Goal: Transaction & Acquisition: Book appointment/travel/reservation

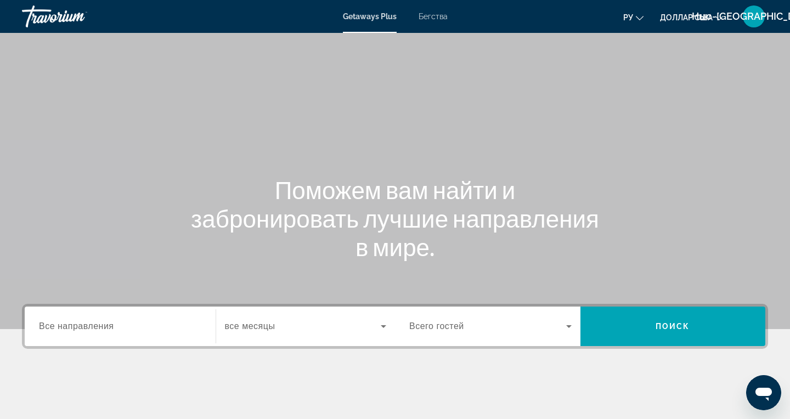
click at [443, 27] on div "Getaways Plus Бегства ру English Español Français Italiano Português русский до…" at bounding box center [395, 16] width 790 height 29
click at [431, 19] on font "Бегства" at bounding box center [433, 16] width 29 height 9
click at [69, 330] on span "Все направления" at bounding box center [76, 326] width 75 height 9
click at [69, 330] on input "Destination Все направления" at bounding box center [120, 327] width 162 height 13
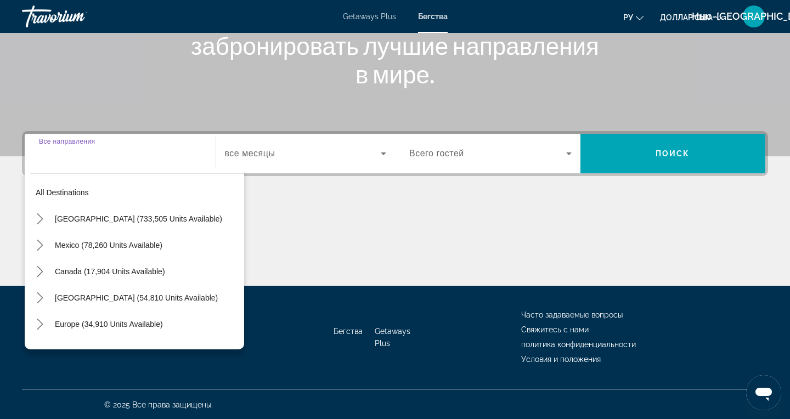
scroll to position [174, 0]
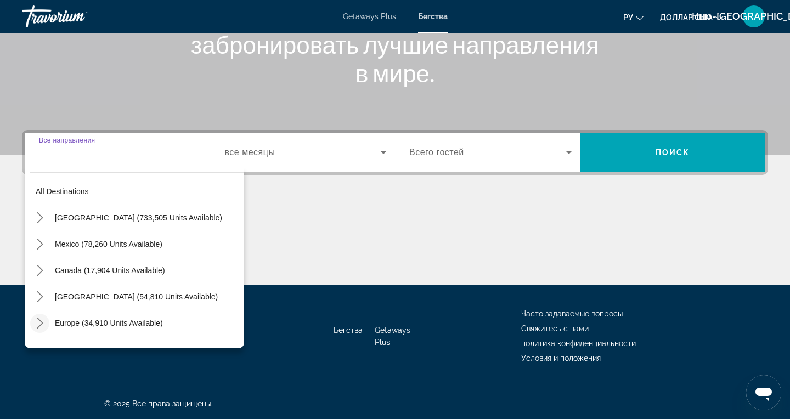
click at [36, 328] on icon "Toggle Europe (34,910 units available) submenu" at bounding box center [40, 323] width 11 height 11
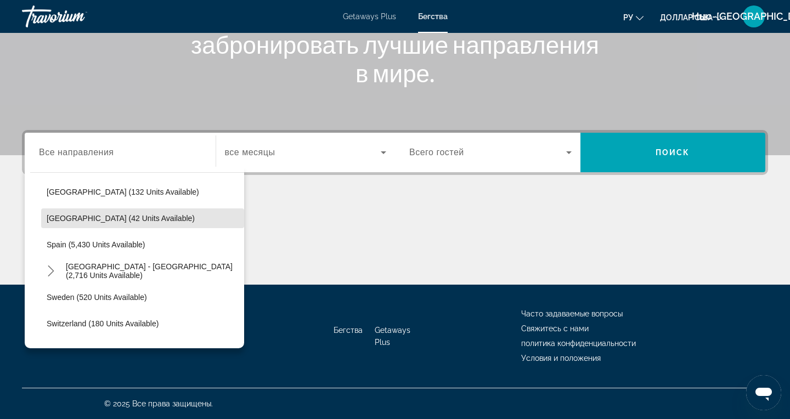
scroll to position [526, 0]
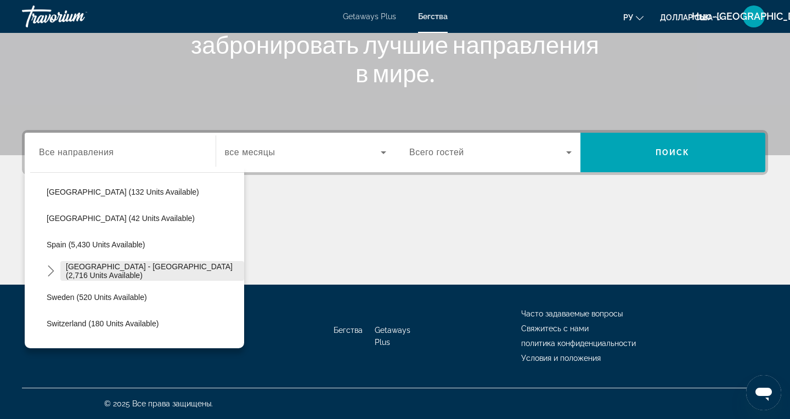
click at [77, 270] on span "[GEOGRAPHIC_DATA] - [GEOGRAPHIC_DATA] (2,716 units available)" at bounding box center [152, 271] width 173 height 18
type input "**********"
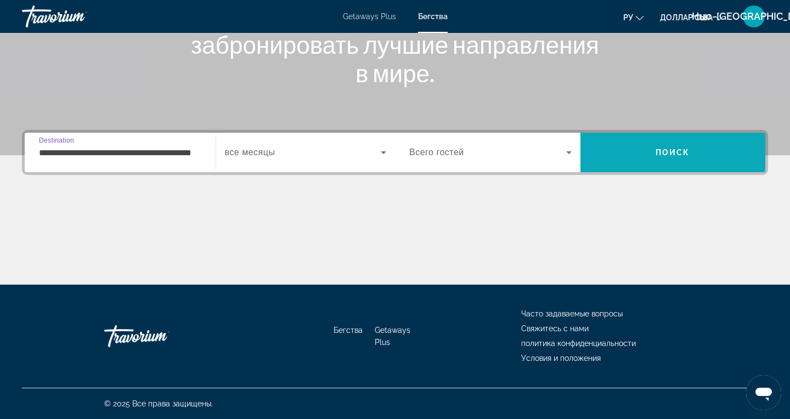
click at [671, 157] on span "Search" at bounding box center [674, 152] width 186 height 26
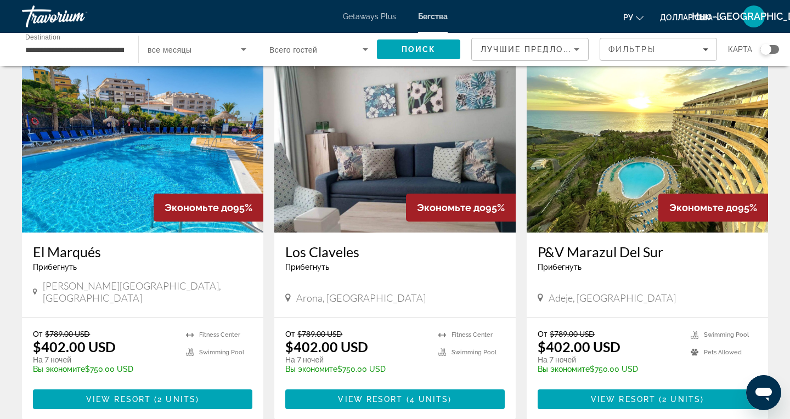
scroll to position [451, 0]
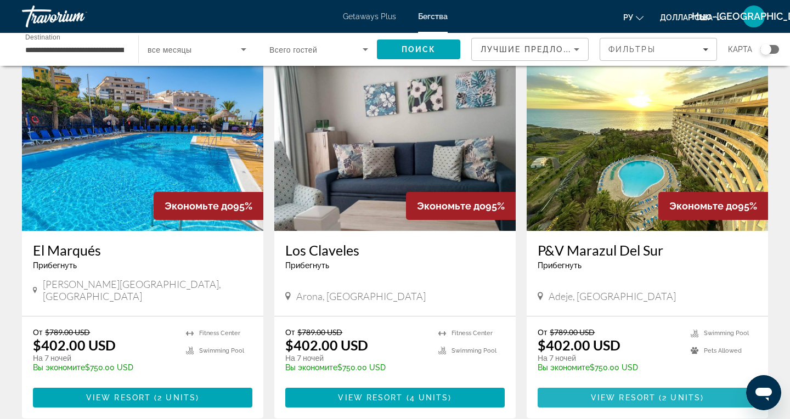
click at [575, 385] on span "Основное содержание" at bounding box center [648, 398] width 220 height 26
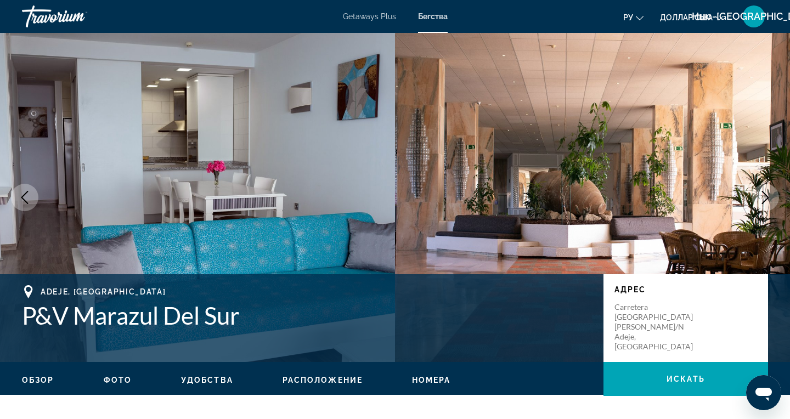
click at [363, 19] on font "Getaways Plus" at bounding box center [369, 16] width 53 height 9
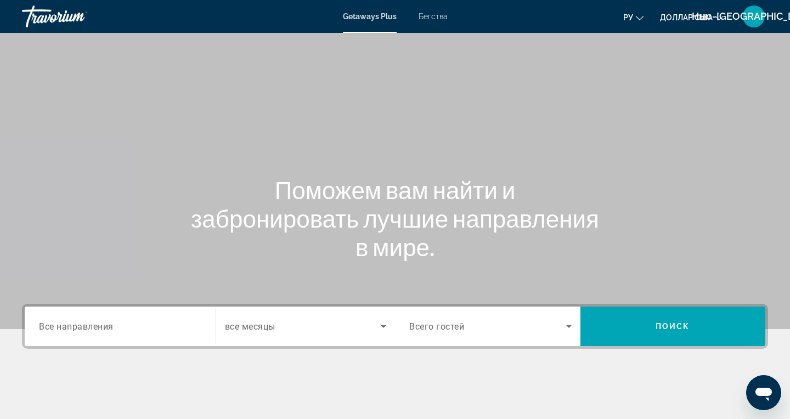
click at [65, 330] on span "Все направления" at bounding box center [76, 326] width 75 height 10
click at [65, 330] on input "Destination Все направления" at bounding box center [120, 327] width 162 height 13
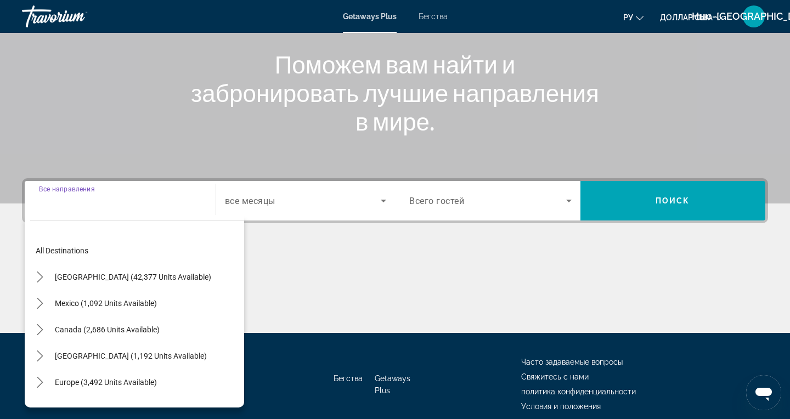
scroll to position [174, 0]
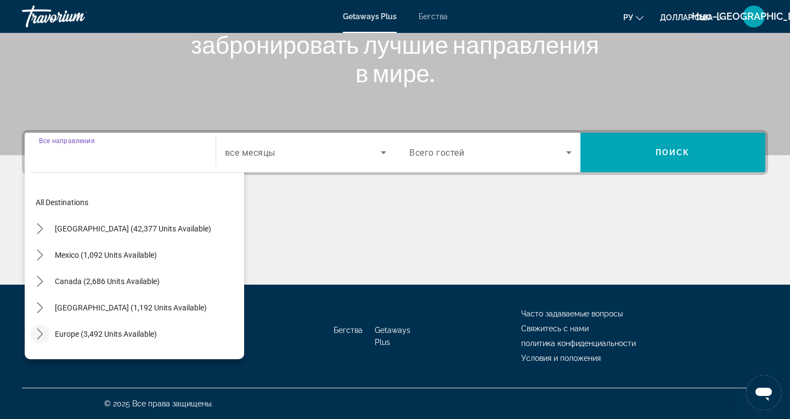
click at [30, 338] on mat-icon "Toggle Europe (3,492 units available) submenu" at bounding box center [39, 334] width 19 height 19
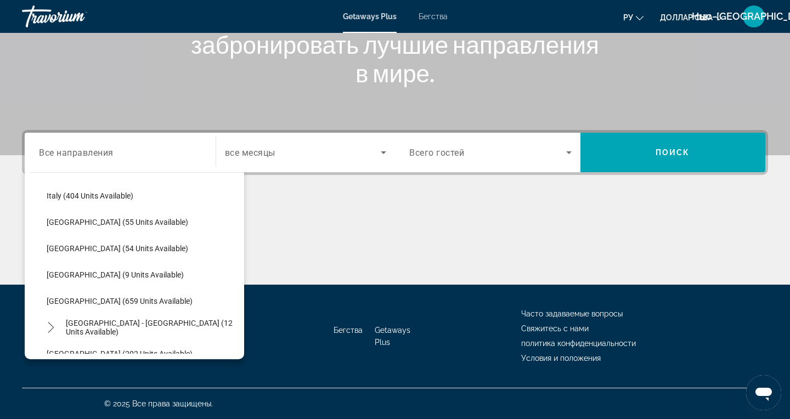
scroll to position [403, 0]
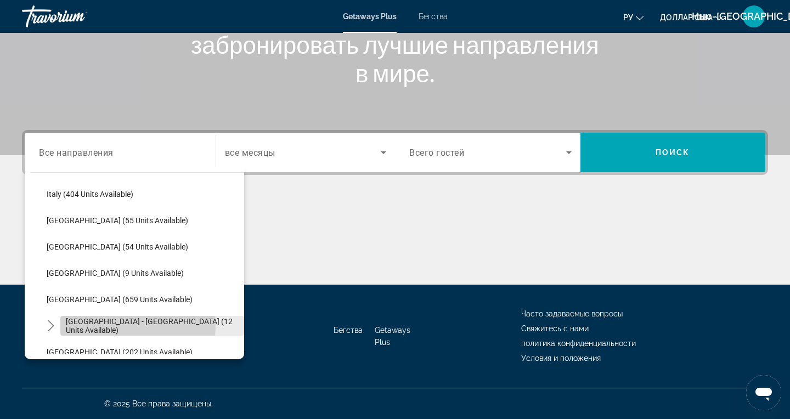
click at [89, 324] on span "[GEOGRAPHIC_DATA] - [GEOGRAPHIC_DATA] (12 units available)" at bounding box center [152, 326] width 173 height 18
type input "**********"
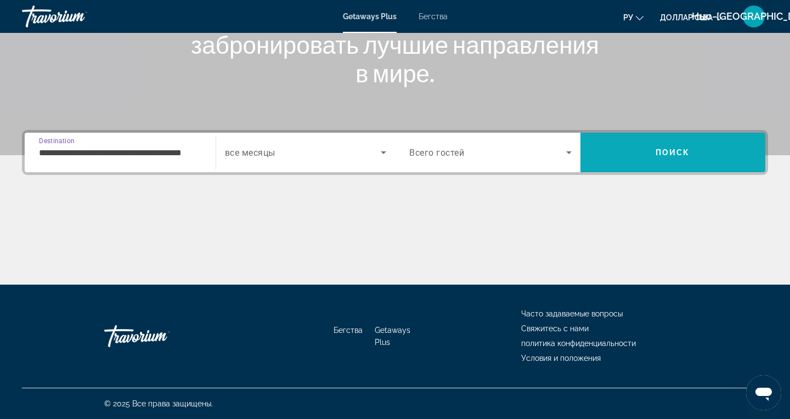
click at [673, 149] on span "Поиск" at bounding box center [673, 152] width 35 height 9
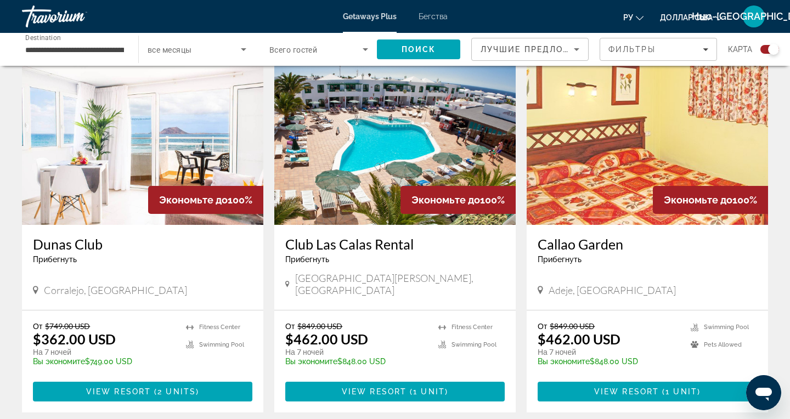
scroll to position [397, 0]
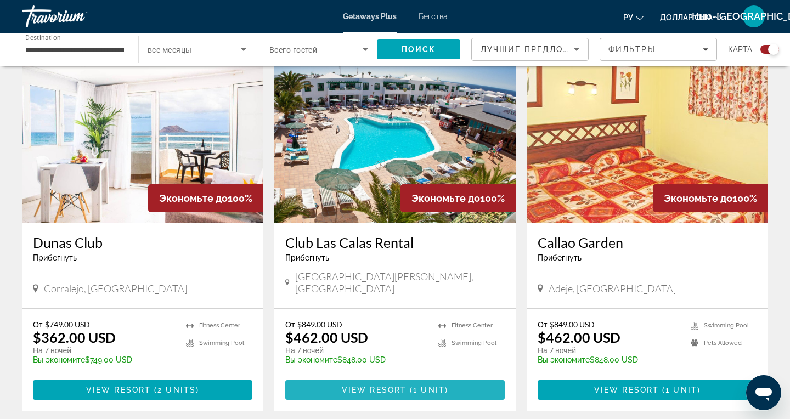
click at [349, 386] on span "View Resort" at bounding box center [374, 390] width 65 height 9
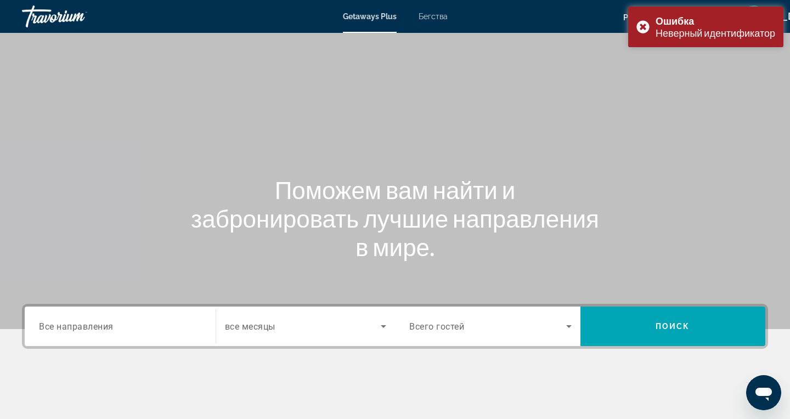
click at [70, 329] on span "Все направления" at bounding box center [76, 326] width 75 height 10
click at [70, 329] on input "Destination Все направления" at bounding box center [120, 327] width 162 height 13
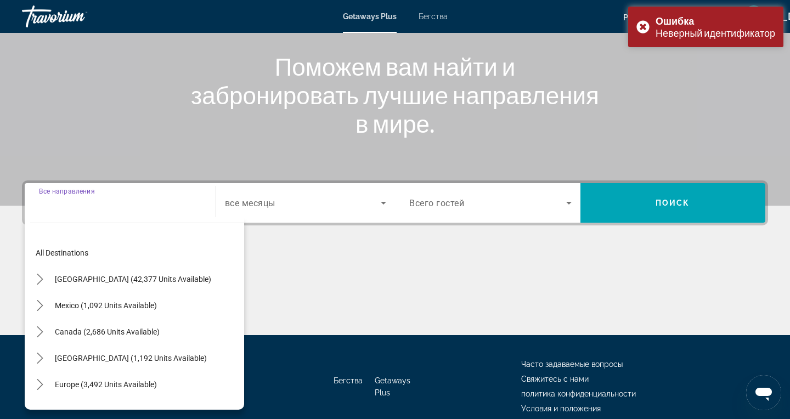
scroll to position [139, 0]
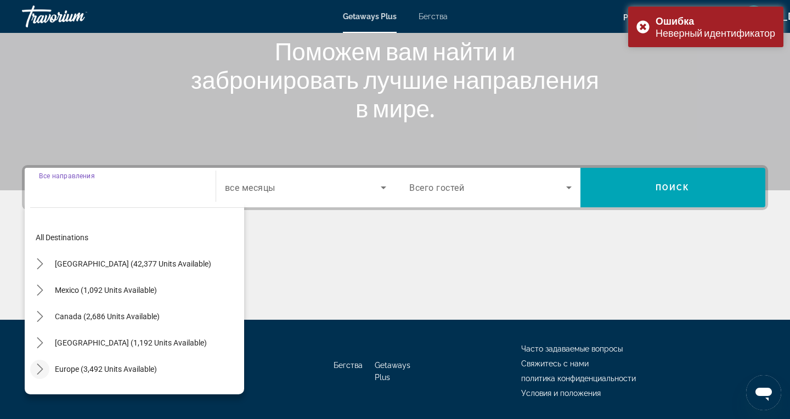
click at [42, 375] on mat-icon "Toggle Europe (3,492 units available) submenu" at bounding box center [39, 369] width 19 height 19
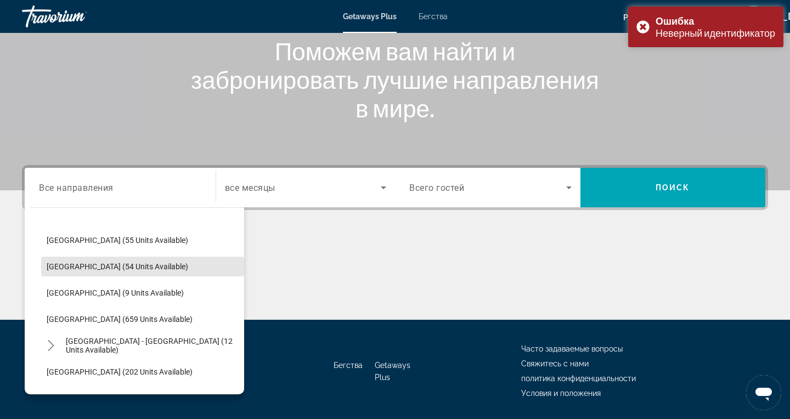
scroll to position [424, 0]
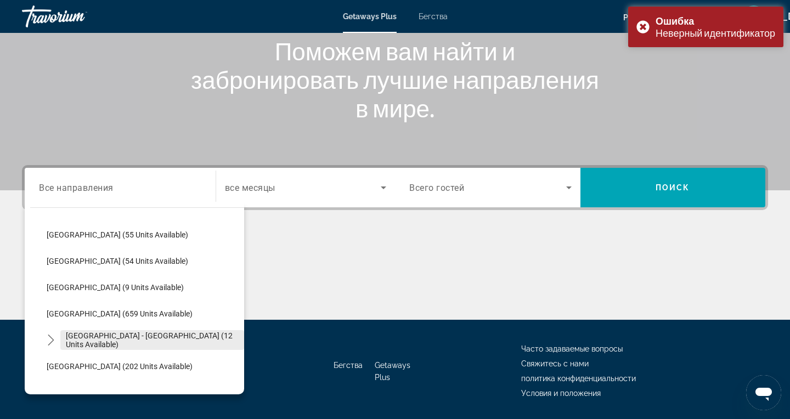
click at [94, 343] on span "[GEOGRAPHIC_DATA] - [GEOGRAPHIC_DATA] (12 units available)" at bounding box center [152, 341] width 173 height 18
type input "**********"
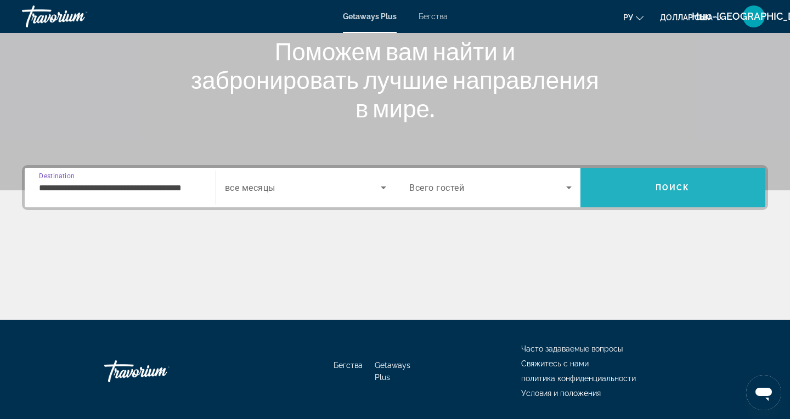
click at [671, 193] on span "Search" at bounding box center [674, 188] width 186 height 26
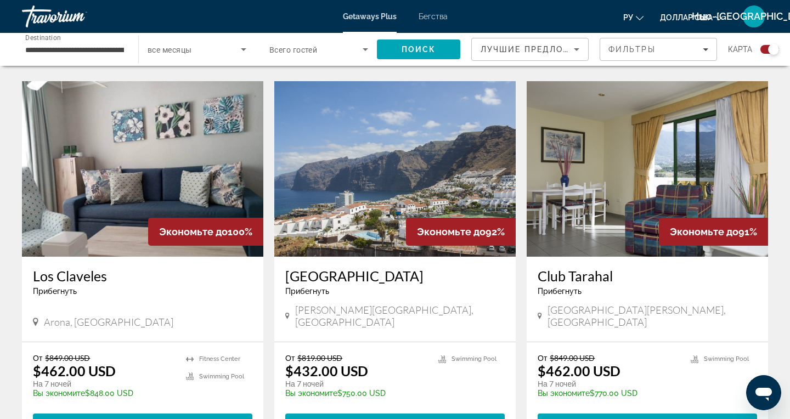
scroll to position [749, 0]
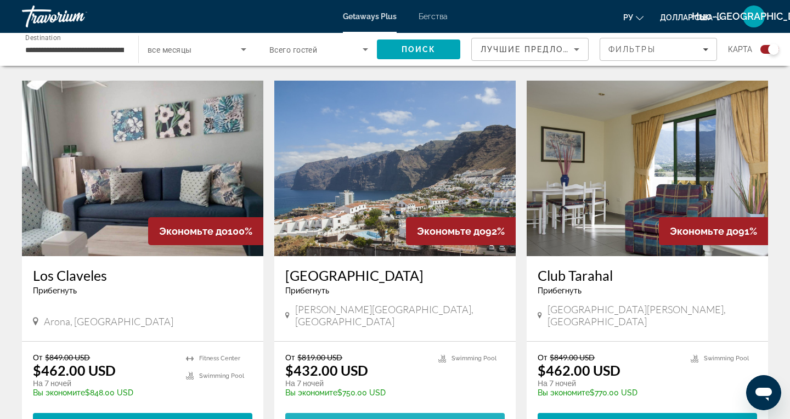
click at [376, 410] on span "Основное содержание" at bounding box center [395, 423] width 220 height 26
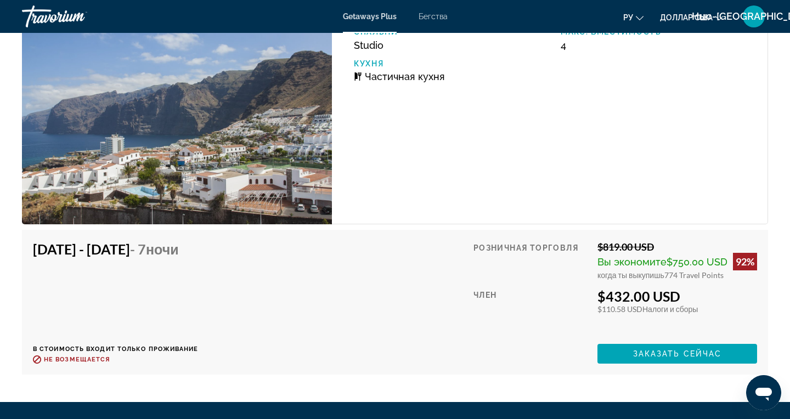
scroll to position [1868, 0]
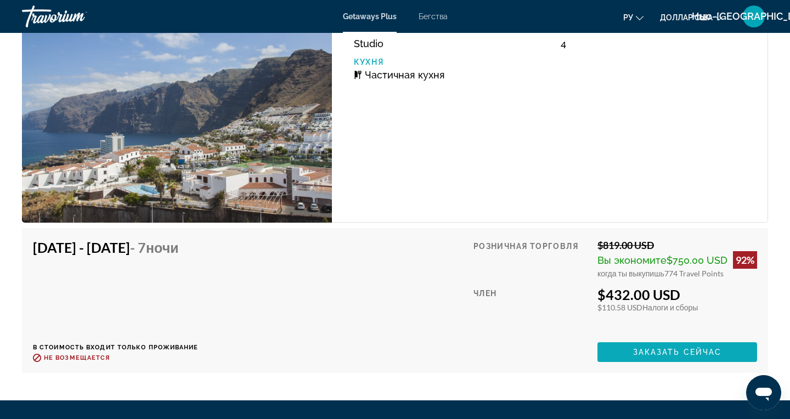
click at [653, 352] on span "Заказать сейчас" at bounding box center [677, 352] width 89 height 9
